Goal: Browse casually

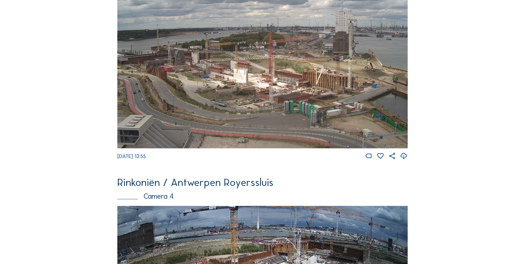
scroll to position [777, 0]
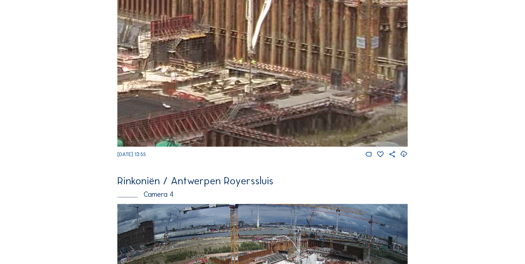
drag, startPoint x: 365, startPoint y: 111, endPoint x: 240, endPoint y: 90, distance: 126.6
click at [240, 90] on img at bounding box center [262, 64] width 290 height 163
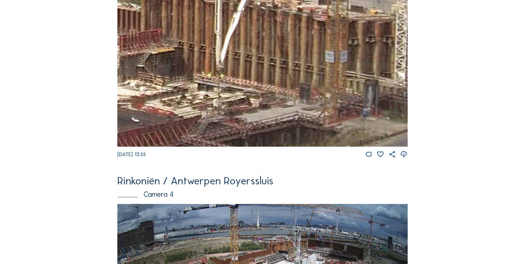
drag, startPoint x: 255, startPoint y: 58, endPoint x: 222, endPoint y: 63, distance: 33.6
click at [223, 68] on img at bounding box center [262, 64] width 290 height 163
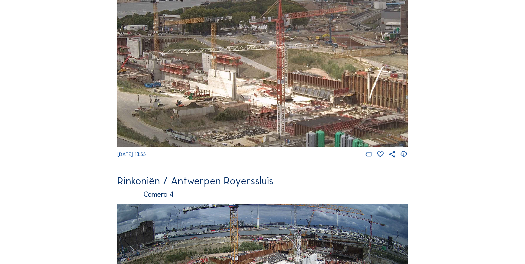
drag, startPoint x: 266, startPoint y: 57, endPoint x: 386, endPoint y: 95, distance: 125.5
click at [384, 98] on img at bounding box center [262, 64] width 290 height 163
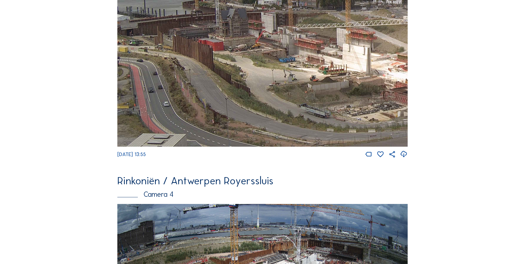
drag, startPoint x: 177, startPoint y: 102, endPoint x: 376, endPoint y: 66, distance: 201.6
click at [376, 66] on img at bounding box center [262, 64] width 290 height 163
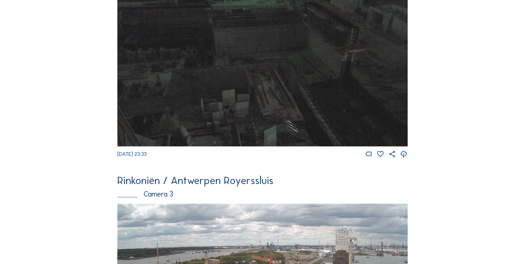
scroll to position [722, 0]
